Goal: Communication & Community: Answer question/provide support

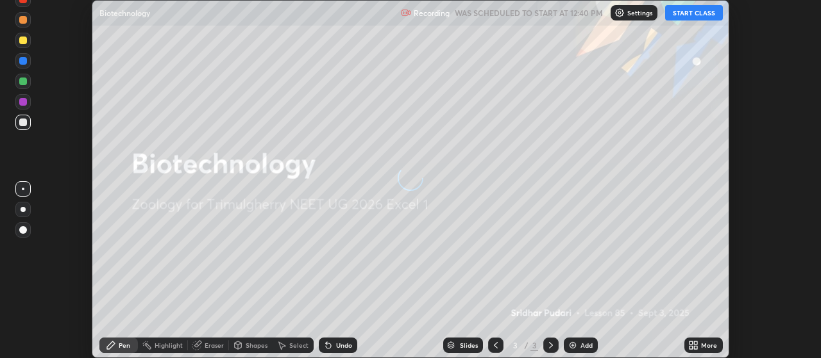
scroll to position [358, 821]
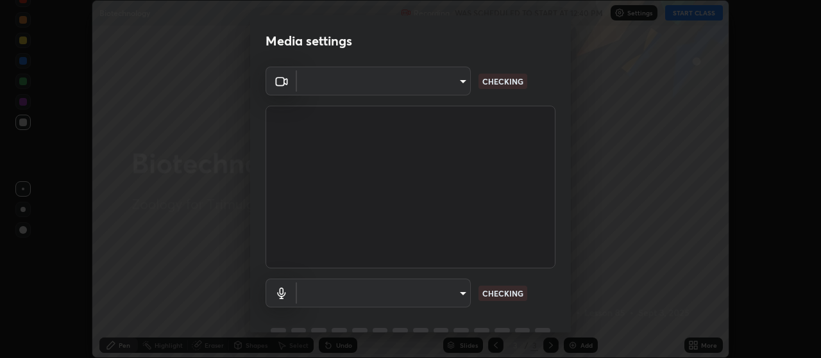
type input "c52127a40cbf279c8509d1fea9a6c4f1a5ad2dcd18f862b978adc8f20b04eebd"
click at [462, 289] on body "Erase all Biotechnology Recording WAS SCHEDULED TO START AT 12:40 PM Settings S…" at bounding box center [410, 179] width 821 height 358
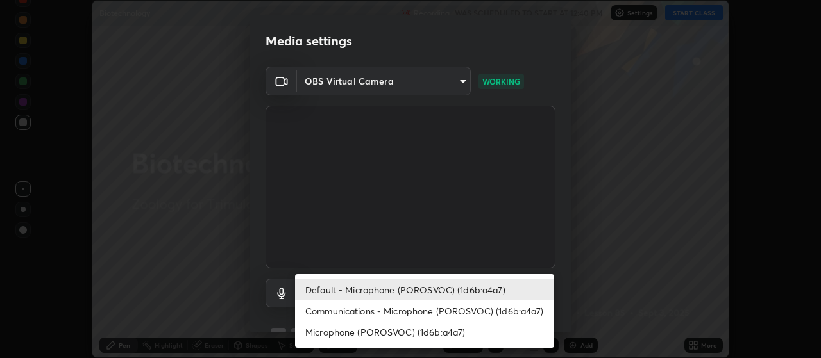
click at [454, 309] on li "Communications - Microphone (POROSVOC) (1d6b:a4a7)" at bounding box center [424, 311] width 259 height 21
type input "communications"
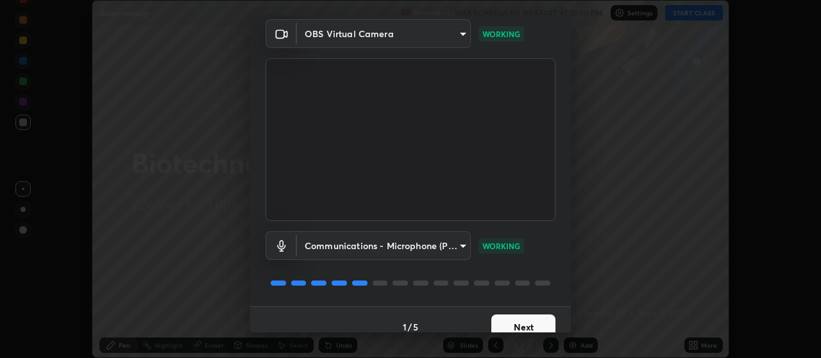
scroll to position [62, 0]
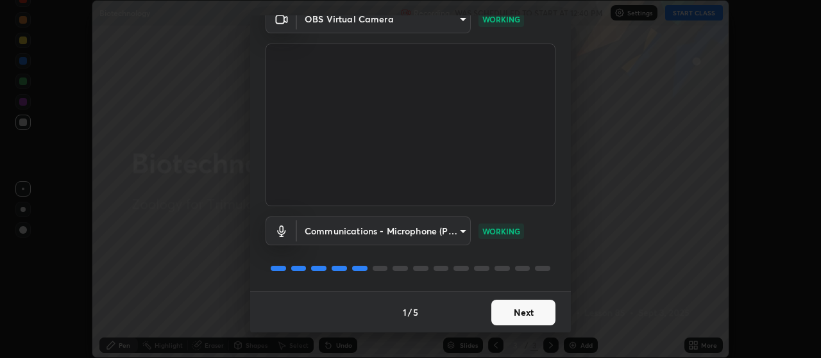
click at [514, 312] on button "Next" at bounding box center [523, 313] width 64 height 26
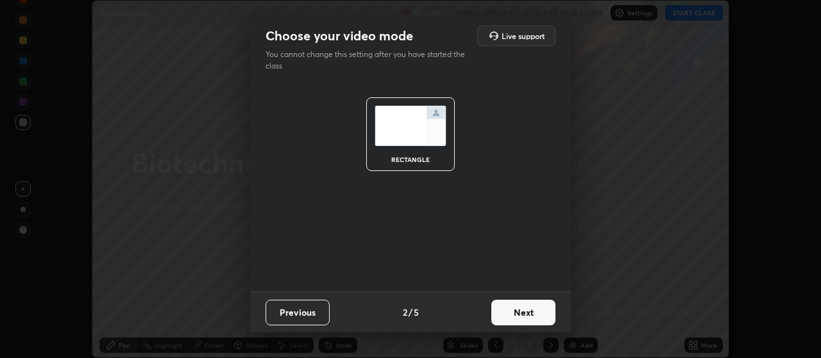
scroll to position [0, 0]
click at [510, 313] on button "Next" at bounding box center [523, 313] width 64 height 26
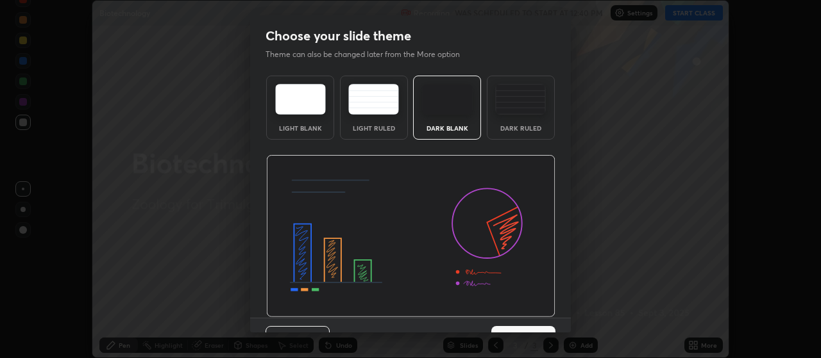
click at [510, 315] on img at bounding box center [410, 236] width 289 height 163
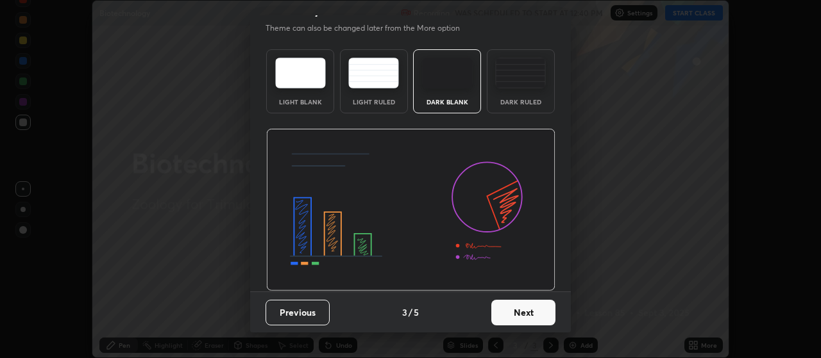
click at [503, 319] on button "Next" at bounding box center [523, 313] width 64 height 26
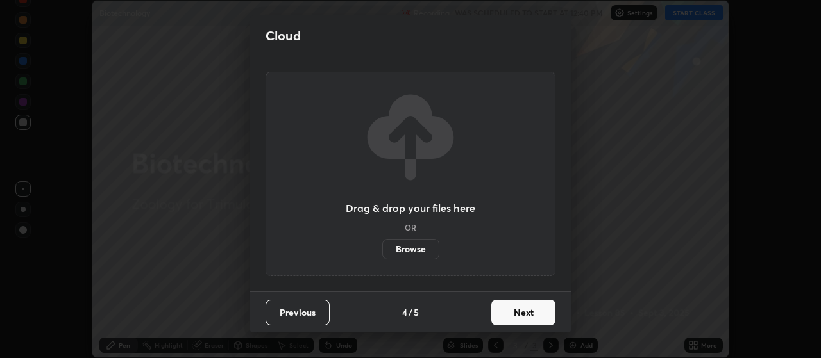
scroll to position [0, 0]
click at [504, 317] on button "Next" at bounding box center [523, 313] width 64 height 26
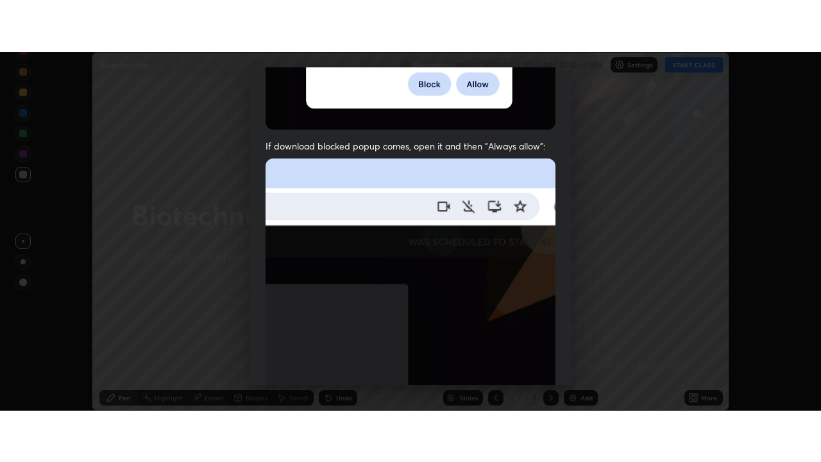
scroll to position [324, 0]
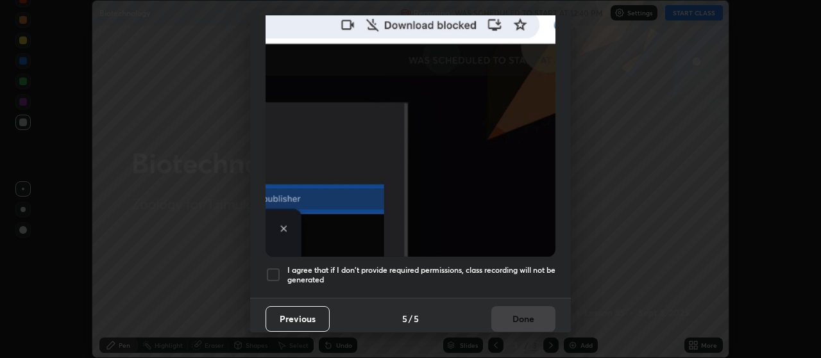
click at [274, 267] on div at bounding box center [272, 274] width 15 height 15
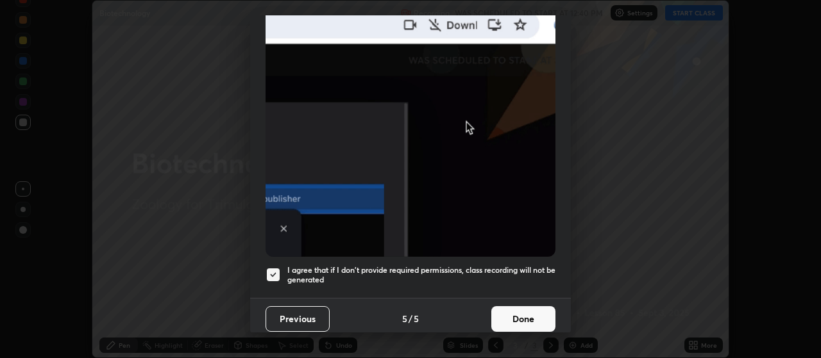
click at [513, 317] on button "Done" at bounding box center [523, 319] width 64 height 26
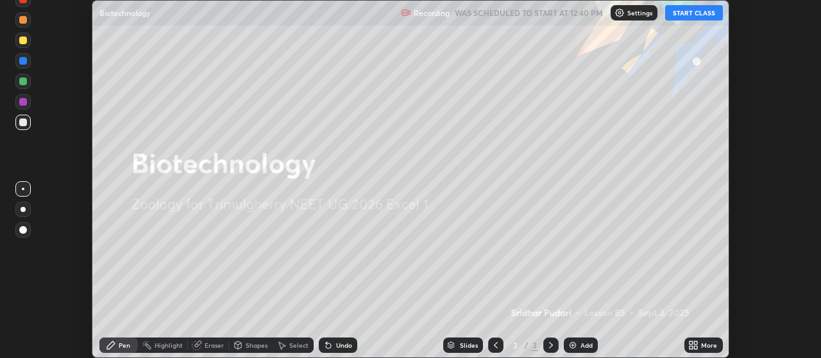
click at [679, 17] on button "START CLASS" at bounding box center [694, 12] width 58 height 15
click at [701, 341] on div "More" at bounding box center [703, 345] width 38 height 15
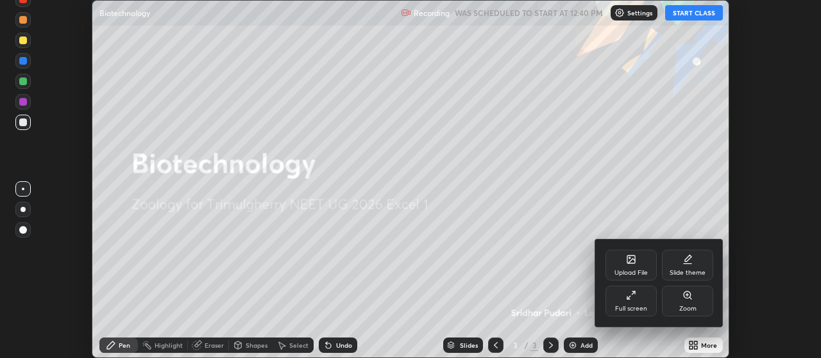
click at [619, 296] on div "Full screen" at bounding box center [630, 301] width 51 height 31
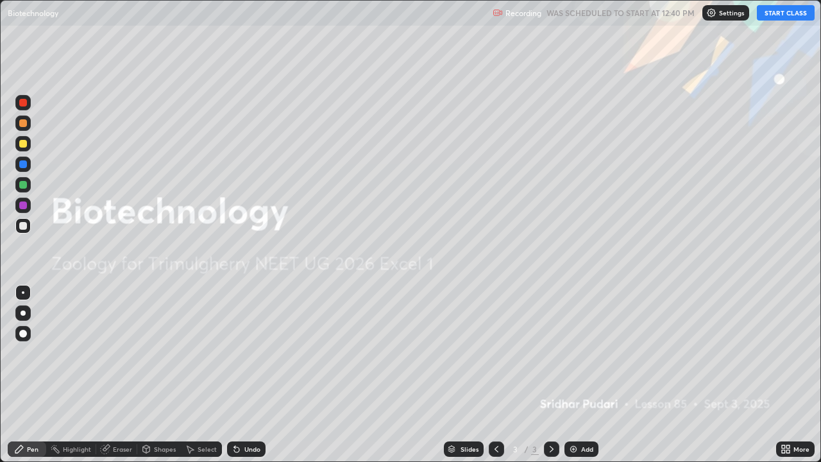
scroll to position [462, 821]
click at [23, 313] on div at bounding box center [23, 312] width 5 height 5
click at [578, 358] on div "Add" at bounding box center [581, 448] width 34 height 15
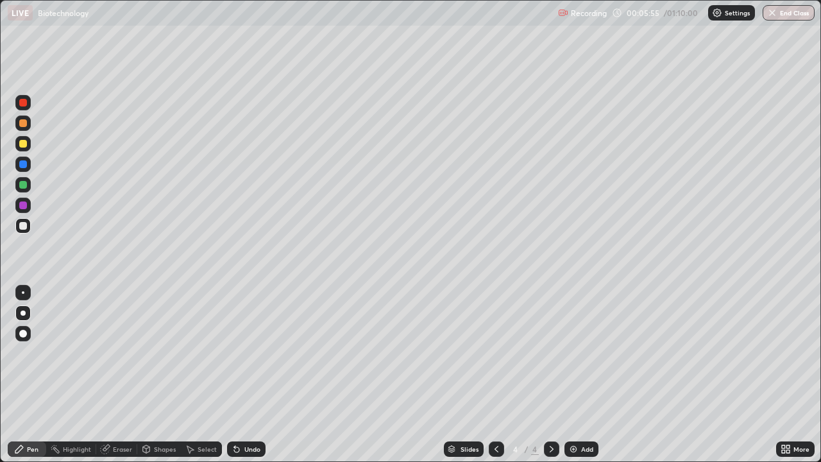
click at [23, 147] on div at bounding box center [23, 144] width 8 height 8
click at [235, 358] on icon at bounding box center [236, 449] width 5 height 5
click at [22, 226] on div at bounding box center [23, 226] width 8 height 8
click at [25, 144] on div at bounding box center [23, 144] width 8 height 8
click at [112, 358] on div "Eraser" at bounding box center [116, 448] width 41 height 15
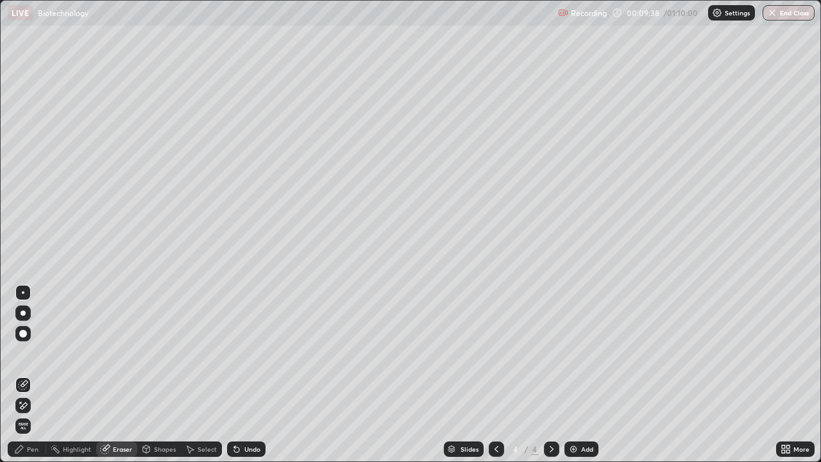
click at [40, 358] on div "Pen" at bounding box center [27, 448] width 38 height 15
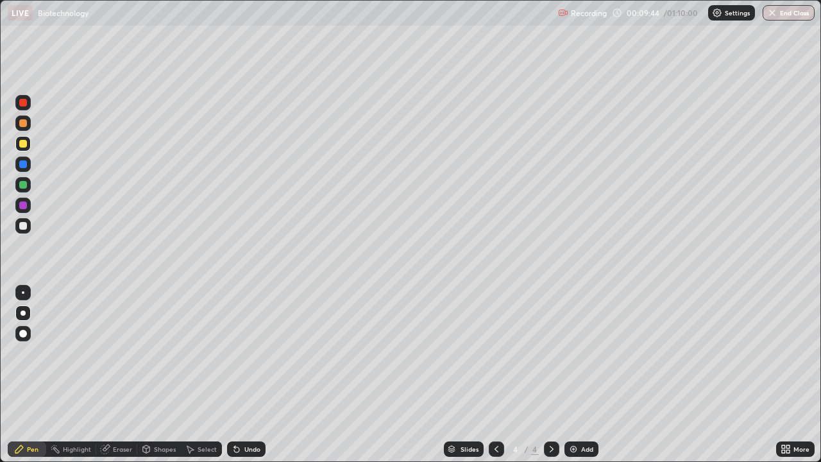
click at [116, 358] on div "Eraser" at bounding box center [122, 449] width 19 height 6
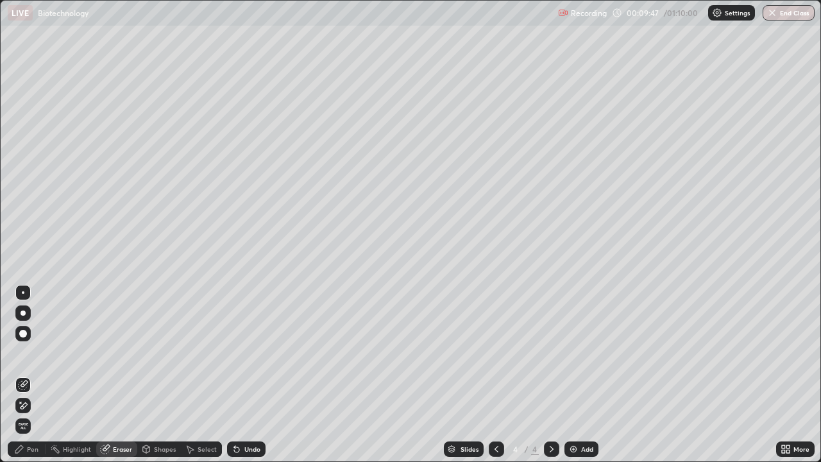
click at [28, 358] on div "Pen" at bounding box center [33, 449] width 12 height 6
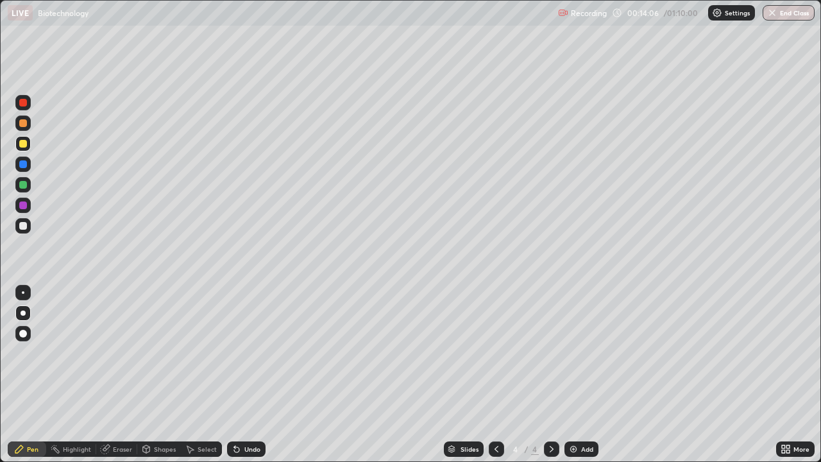
click at [576, 358] on img at bounding box center [573, 449] width 10 height 10
click at [244, 358] on div "Undo" at bounding box center [252, 449] width 16 height 6
click at [249, 358] on div "Undo" at bounding box center [252, 449] width 16 height 6
click at [28, 230] on div at bounding box center [22, 225] width 15 height 15
click at [489, 358] on div at bounding box center [496, 448] width 15 height 15
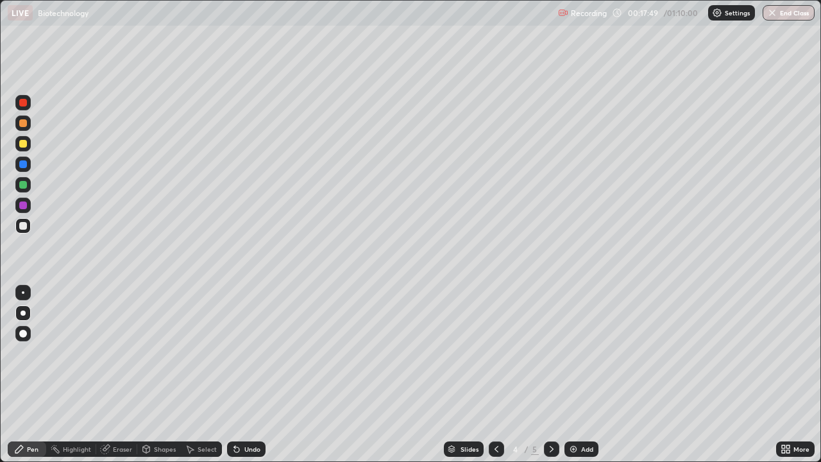
click at [548, 358] on icon at bounding box center [551, 449] width 10 height 10
click at [570, 358] on img at bounding box center [573, 449] width 10 height 10
click at [24, 146] on div at bounding box center [23, 144] width 8 height 8
click at [23, 226] on div at bounding box center [23, 226] width 8 height 8
click at [250, 358] on div "Undo" at bounding box center [246, 448] width 38 height 15
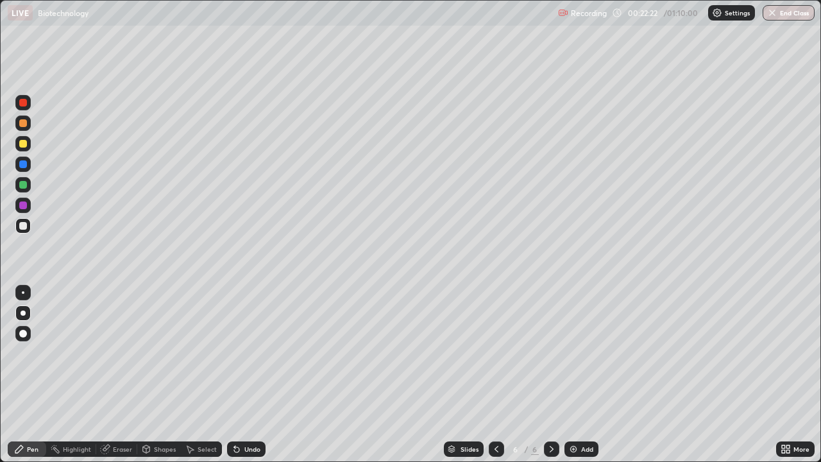
click at [249, 358] on div "Undo" at bounding box center [252, 449] width 16 height 6
click at [247, 358] on div "Undo" at bounding box center [246, 448] width 38 height 15
click at [571, 358] on img at bounding box center [573, 449] width 10 height 10
click at [573, 358] on img at bounding box center [573, 449] width 10 height 10
click at [489, 358] on div at bounding box center [496, 448] width 15 height 15
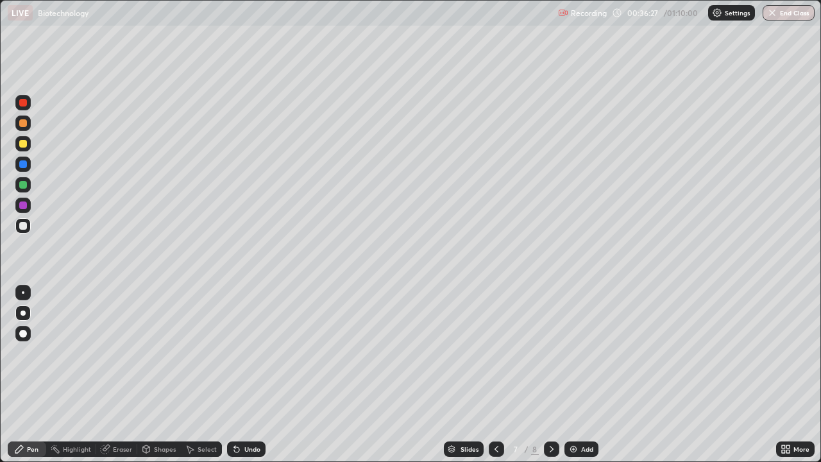
click at [553, 358] on div at bounding box center [551, 448] width 15 height 15
click at [571, 358] on img at bounding box center [573, 449] width 10 height 10
click at [249, 358] on div "Undo" at bounding box center [252, 449] width 16 height 6
click at [23, 144] on div at bounding box center [23, 144] width 8 height 8
click at [28, 224] on div at bounding box center [22, 225] width 15 height 15
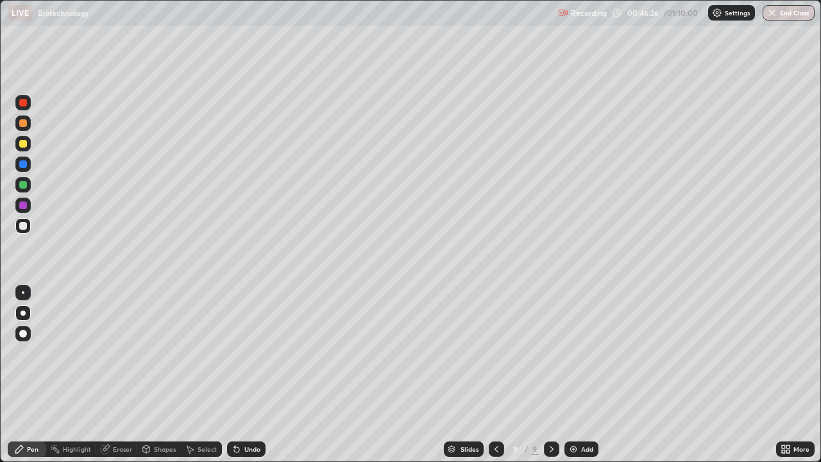
click at [246, 358] on div "Undo" at bounding box center [246, 448] width 38 height 15
click at [244, 358] on div "Undo" at bounding box center [246, 448] width 38 height 15
click at [246, 358] on div "Undo" at bounding box center [246, 448] width 38 height 15
click at [247, 358] on div "Undo" at bounding box center [246, 448] width 38 height 15
click at [566, 358] on div "Add" at bounding box center [581, 448] width 34 height 15
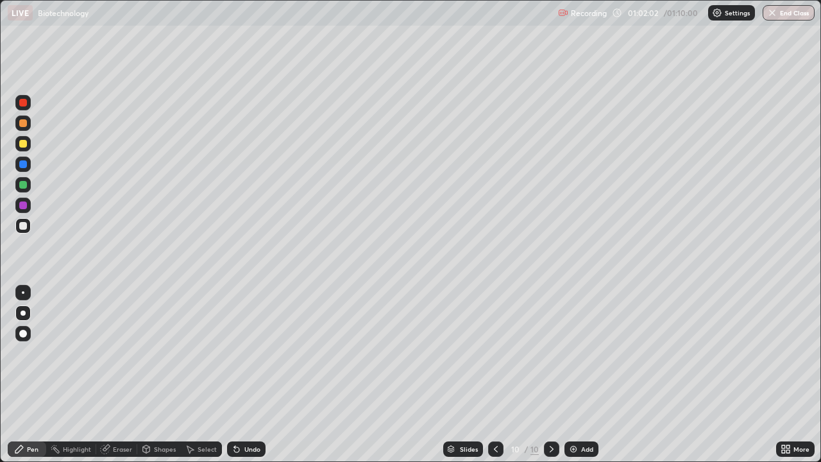
click at [496, 358] on icon at bounding box center [496, 449] width 4 height 6
click at [494, 358] on icon at bounding box center [495, 449] width 10 height 10
click at [489, 358] on div at bounding box center [495, 448] width 15 height 15
click at [551, 358] on icon at bounding box center [551, 449] width 10 height 10
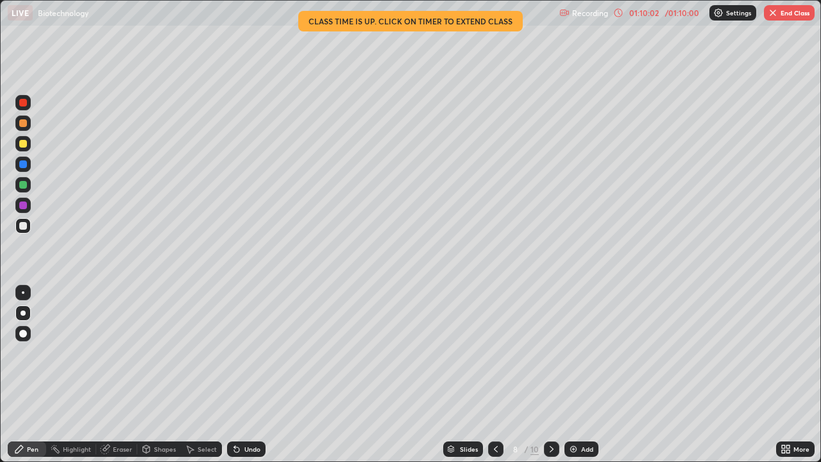
click at [767, 13] on img "button" at bounding box center [772, 13] width 10 height 10
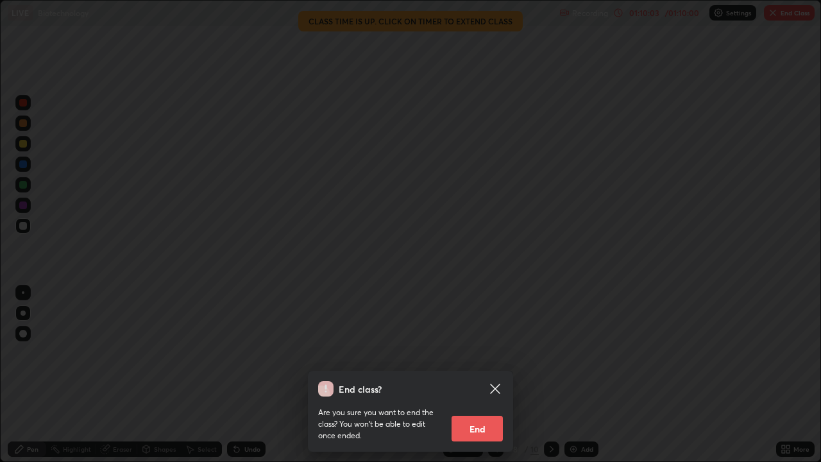
click at [469, 358] on button "End" at bounding box center [476, 428] width 51 height 26
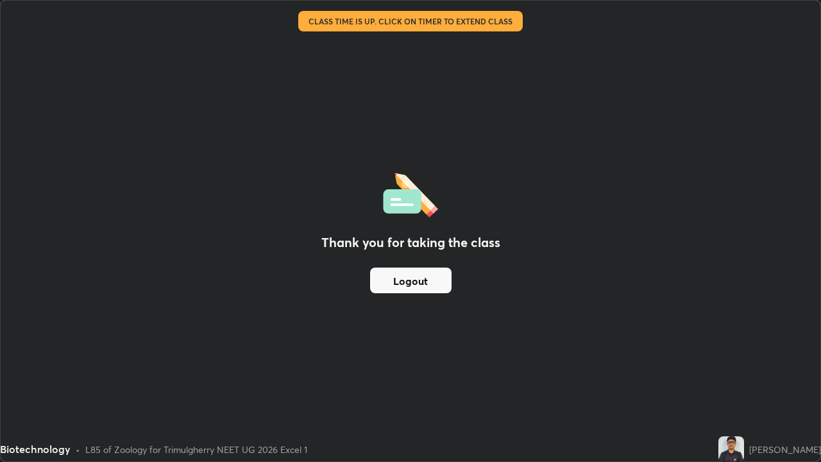
click at [437, 278] on button "Logout" at bounding box center [410, 280] width 81 height 26
